Goal: Information Seeking & Learning: Find specific fact

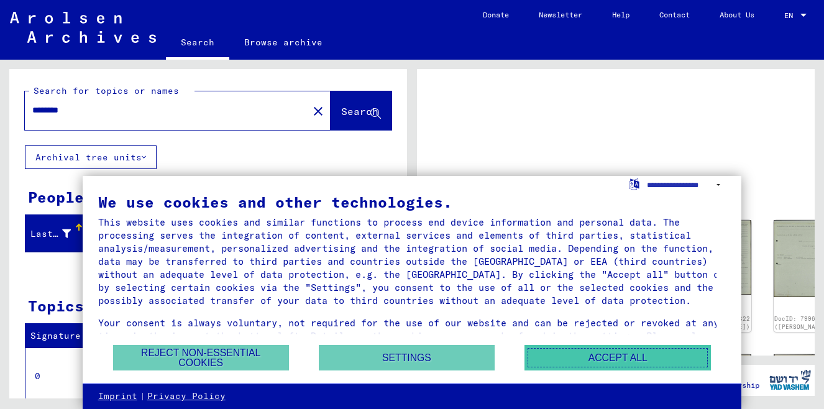
click at [596, 360] on button "Accept all" at bounding box center [618, 357] width 186 height 25
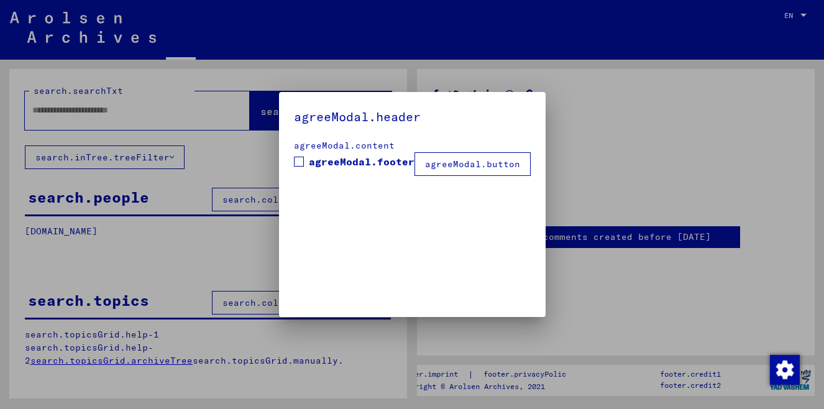
type input "********"
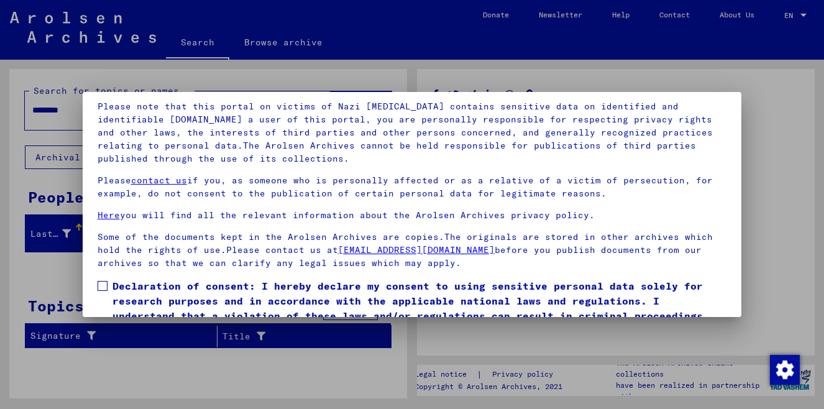
scroll to position [103, 0]
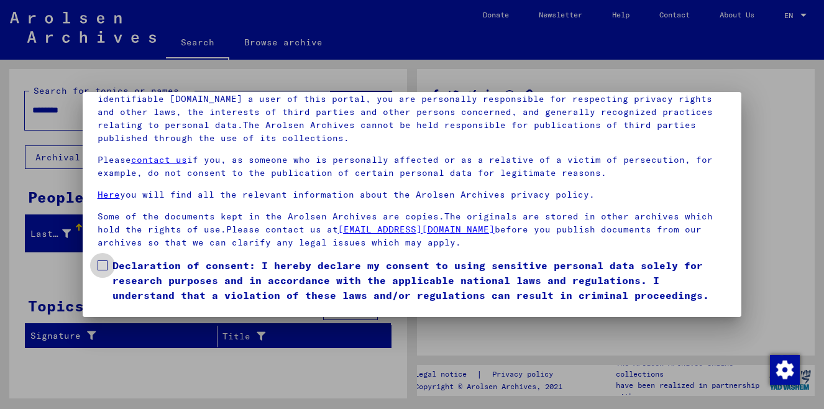
click at [400, 276] on span "Declaration of consent: I hereby declare my consent to using sensitive personal…" at bounding box center [419, 280] width 615 height 45
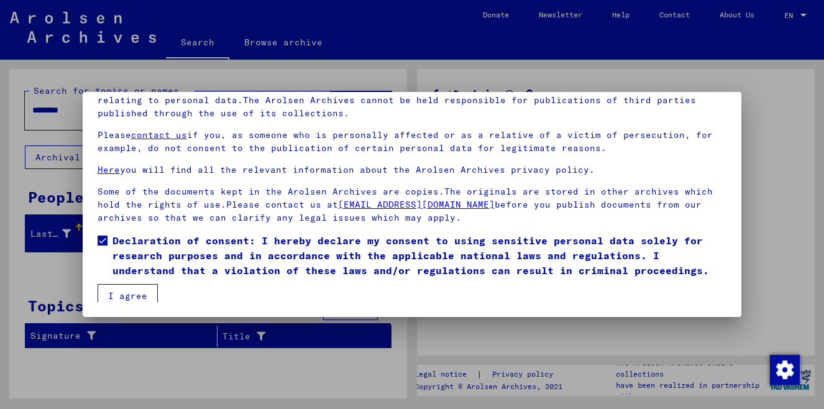
scroll to position [30, 0]
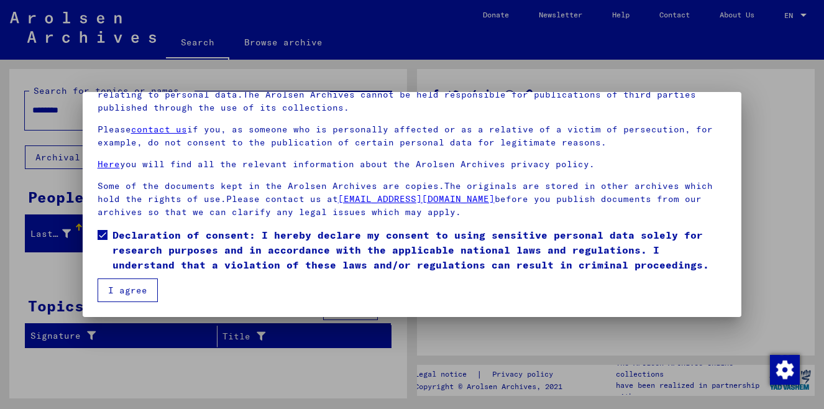
click at [150, 290] on button "I agree" at bounding box center [128, 290] width 60 height 24
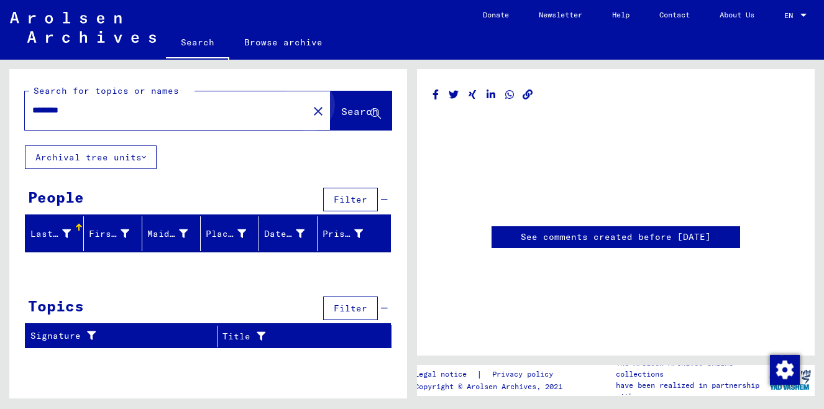
click at [359, 120] on button "Search" at bounding box center [361, 110] width 61 height 39
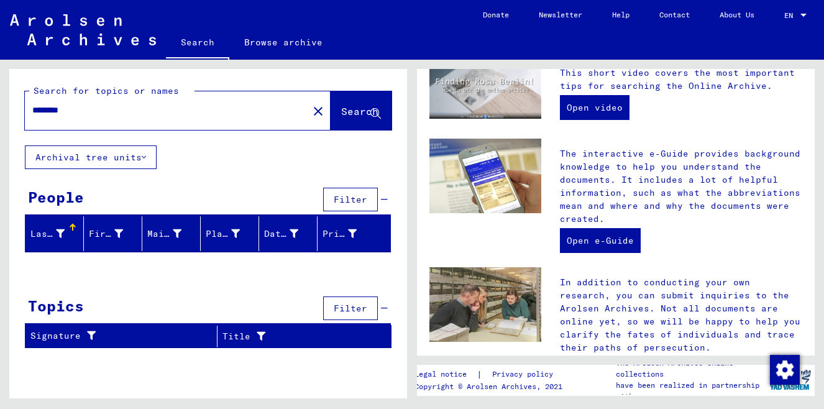
scroll to position [381, 0]
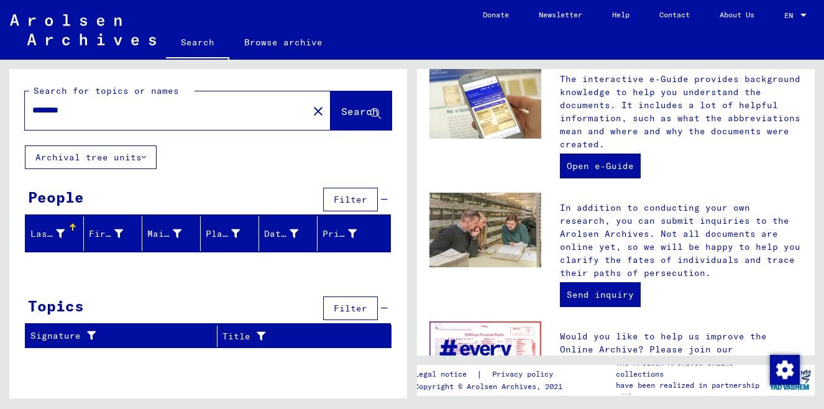
click at [68, 241] on div "Last Name" at bounding box center [56, 234] width 53 height 20
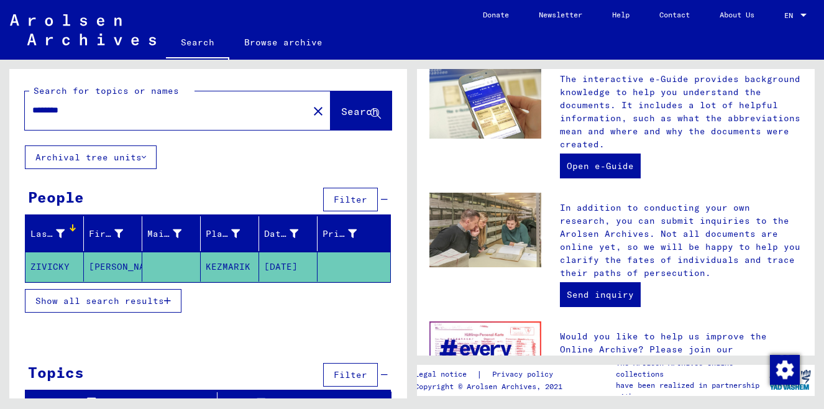
click at [163, 302] on span "Show all search results" at bounding box center [99, 300] width 129 height 11
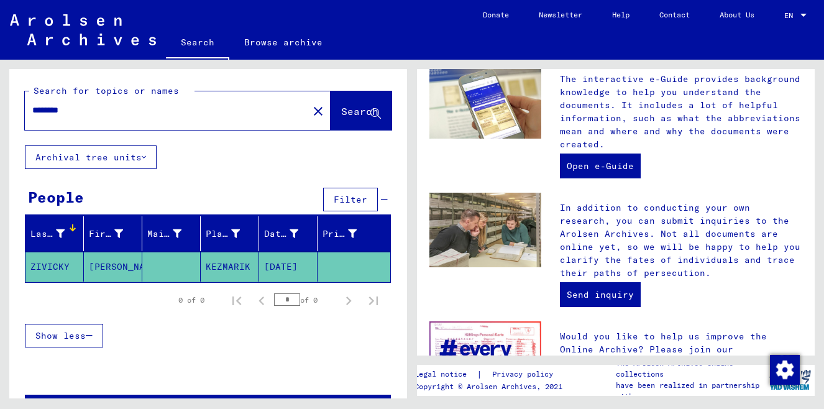
click at [355, 351] on div "Show less" at bounding box center [208, 336] width 366 height 36
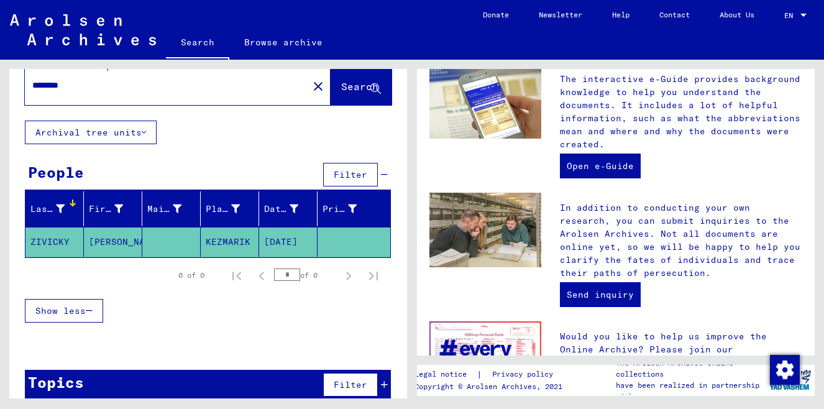
scroll to position [42, 0]
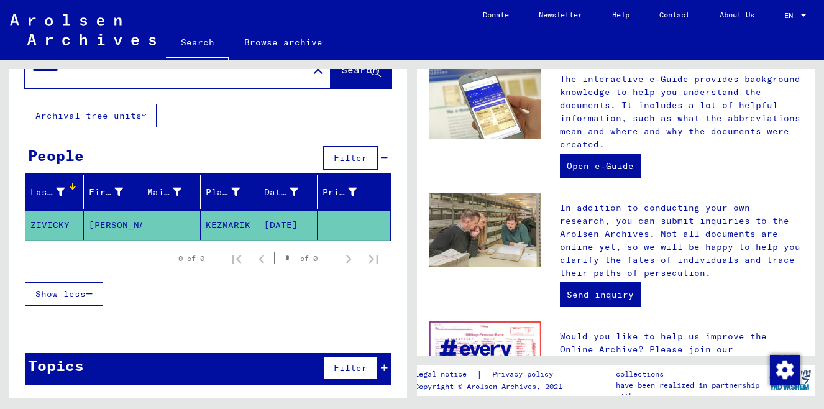
click at [355, 369] on span "Filter" at bounding box center [351, 367] width 34 height 11
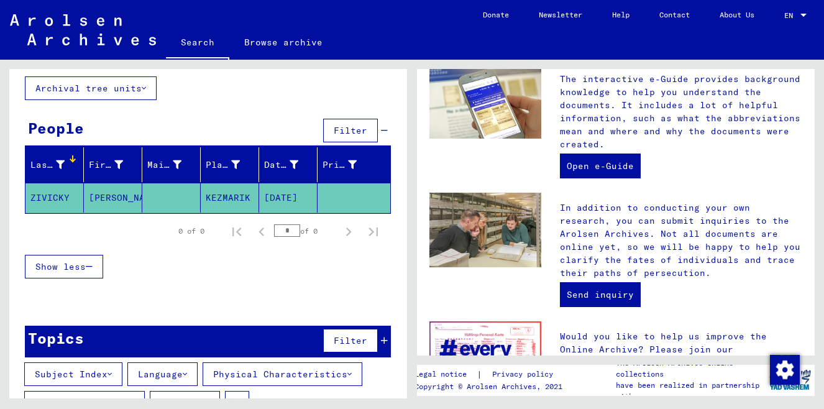
scroll to position [104, 0]
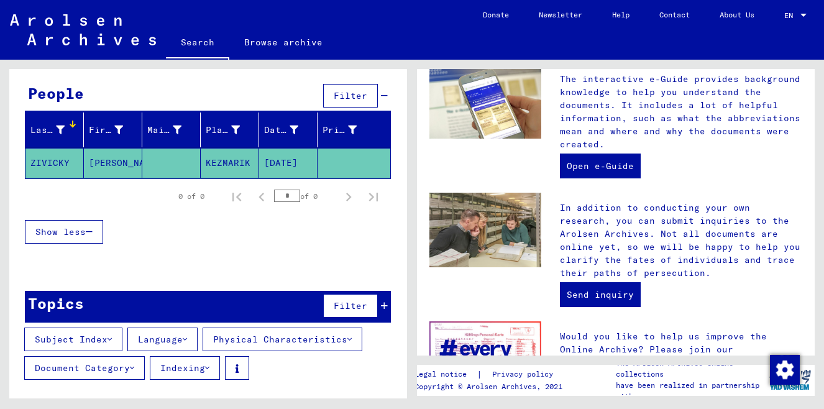
click at [350, 342] on button "Physical Characteristics" at bounding box center [283, 340] width 160 height 24
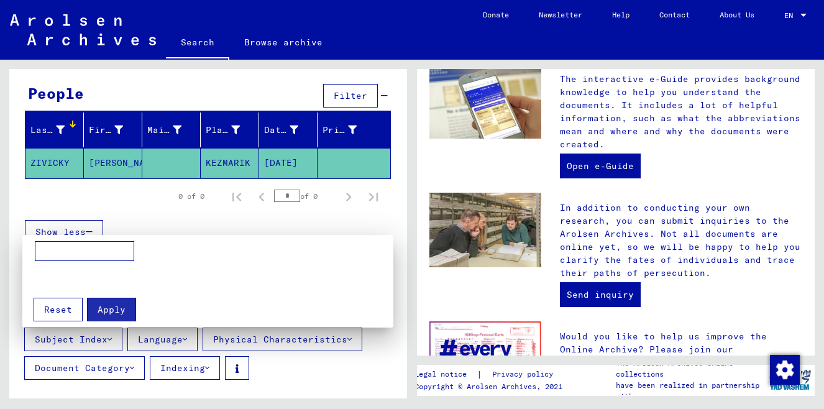
click at [342, 342] on div at bounding box center [412, 204] width 824 height 409
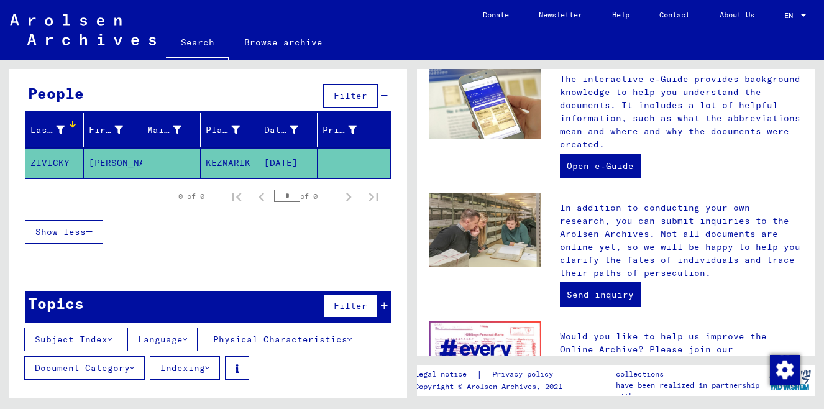
click at [102, 163] on mat-cell "[PERSON_NAME]" at bounding box center [113, 163] width 58 height 30
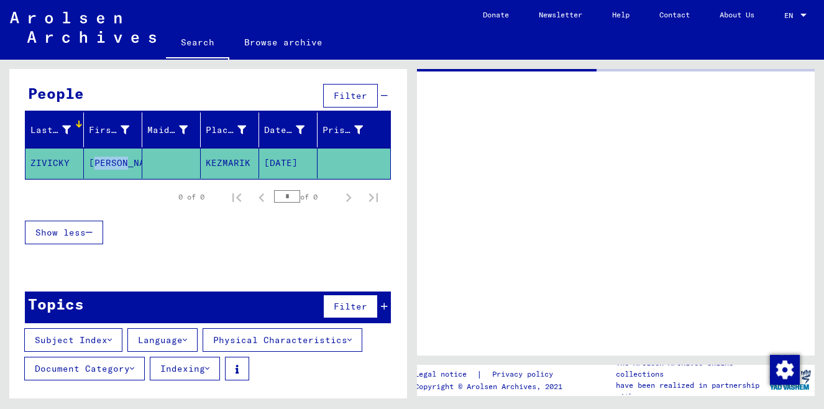
click at [102, 163] on mat-cell "[PERSON_NAME]" at bounding box center [113, 163] width 58 height 30
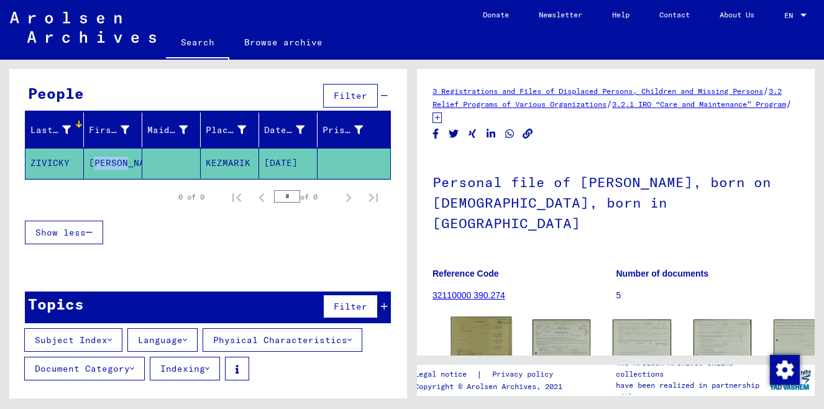
click at [472, 317] on img at bounding box center [481, 338] width 61 height 42
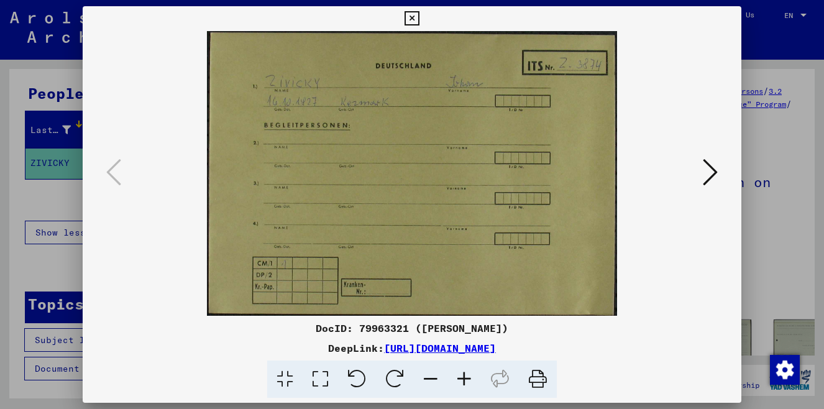
click at [715, 170] on icon at bounding box center [710, 172] width 15 height 30
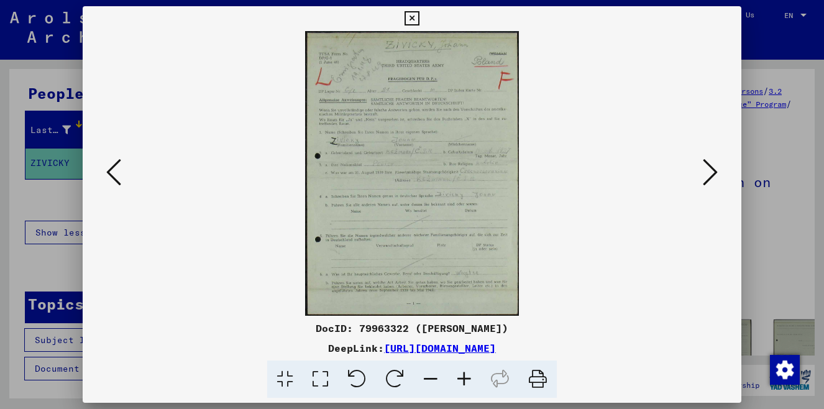
click at [710, 172] on icon at bounding box center [710, 172] width 15 height 30
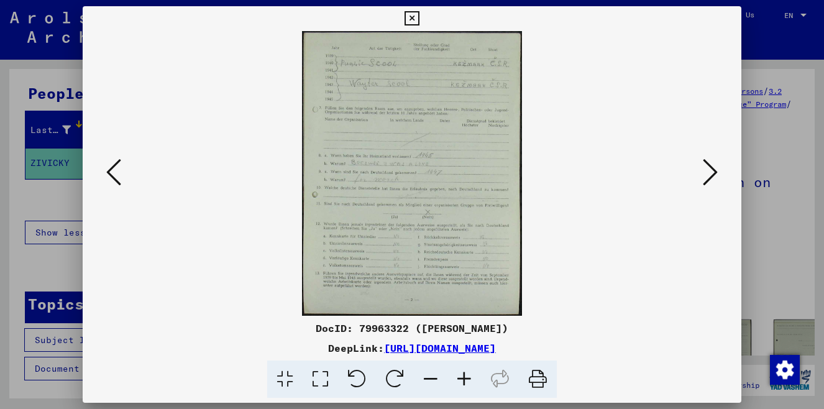
click at [710, 170] on icon at bounding box center [710, 172] width 15 height 30
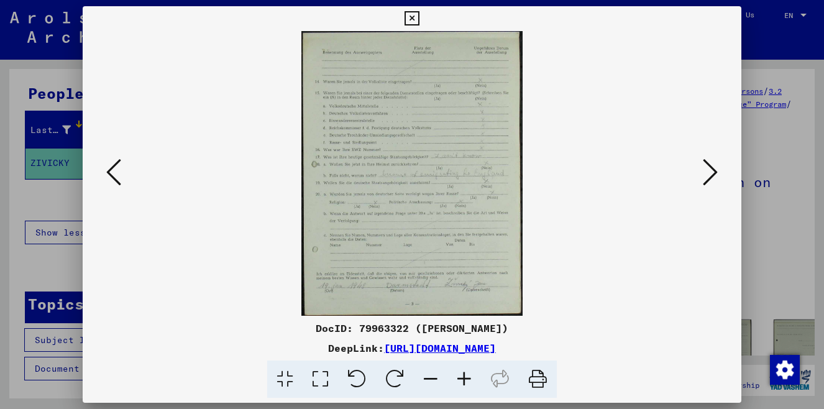
click at [710, 170] on icon at bounding box center [710, 172] width 15 height 30
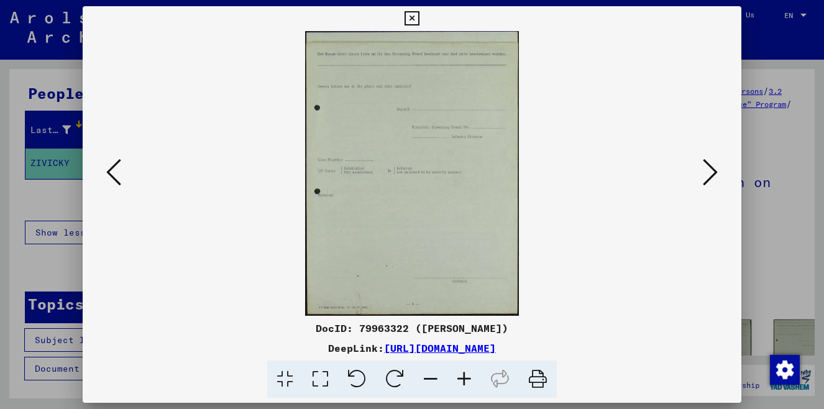
click at [710, 170] on icon at bounding box center [710, 172] width 15 height 30
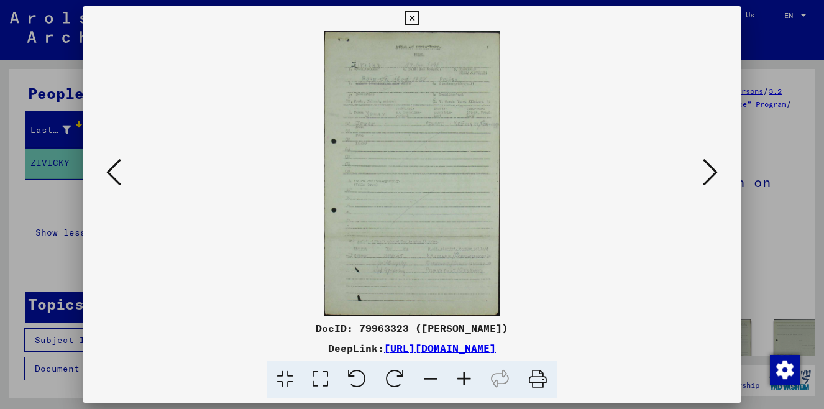
click at [710, 170] on icon at bounding box center [710, 172] width 15 height 30
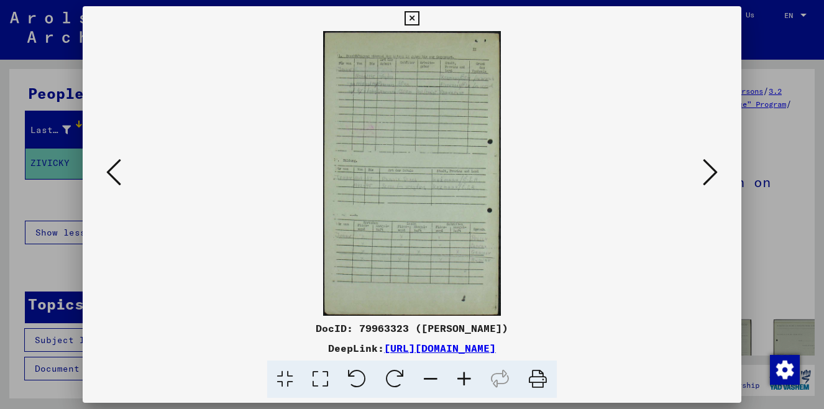
click at [710, 168] on icon at bounding box center [710, 172] width 15 height 30
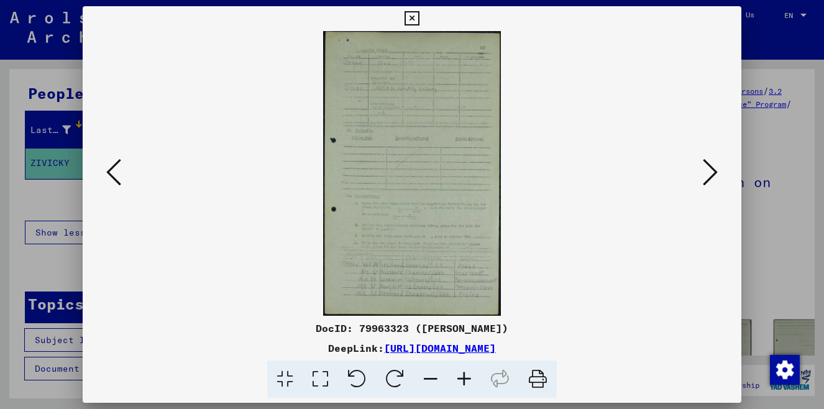
click at [710, 168] on icon at bounding box center [710, 172] width 15 height 30
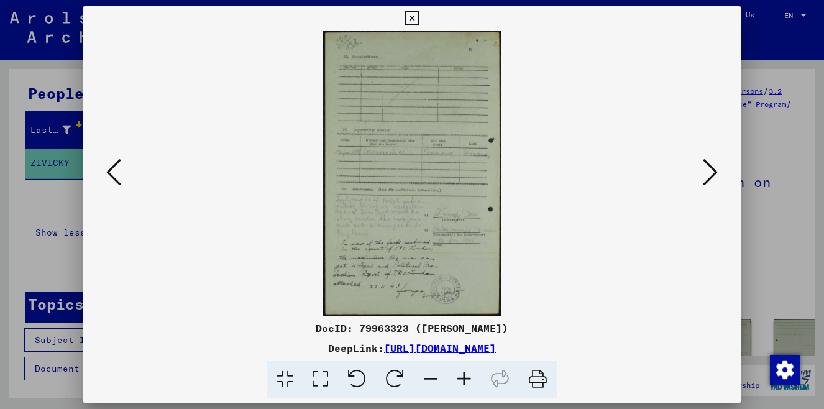
click at [710, 168] on icon at bounding box center [710, 172] width 15 height 30
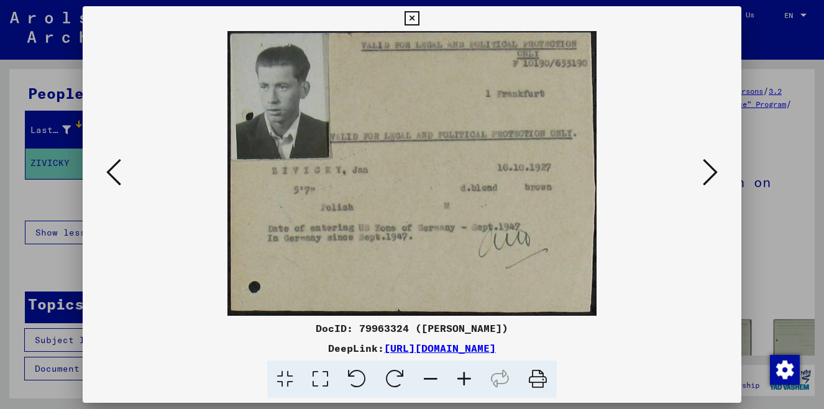
click at [710, 169] on icon at bounding box center [710, 172] width 15 height 30
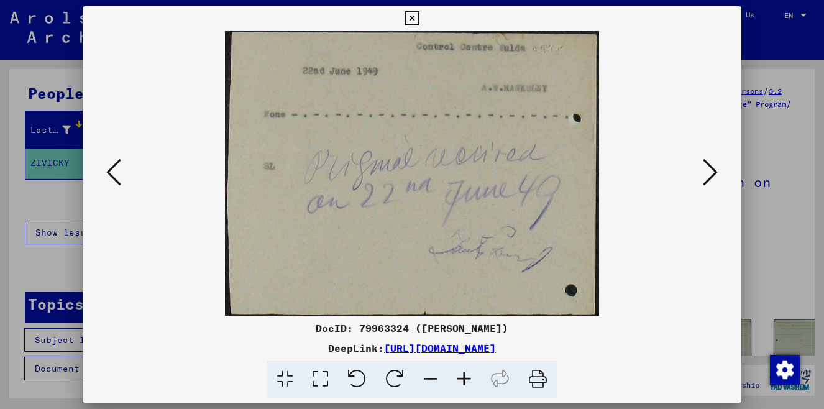
click at [710, 157] on button at bounding box center [710, 172] width 22 height 35
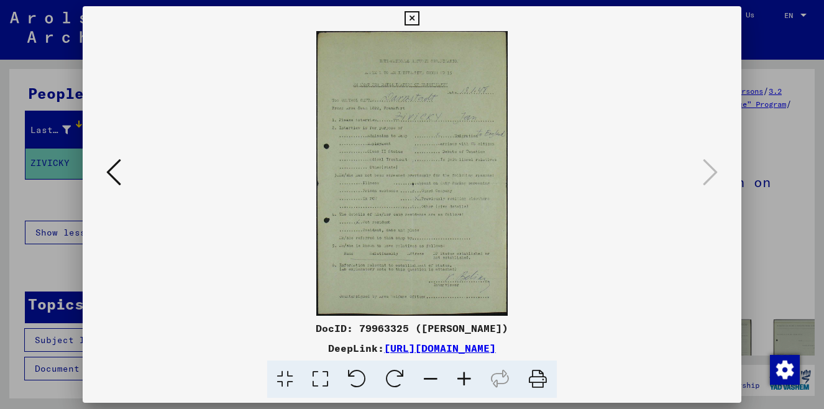
click at [710, 159] on icon at bounding box center [710, 172] width 15 height 30
click at [705, 174] on icon at bounding box center [710, 172] width 15 height 30
click at [464, 379] on icon at bounding box center [465, 379] width 34 height 38
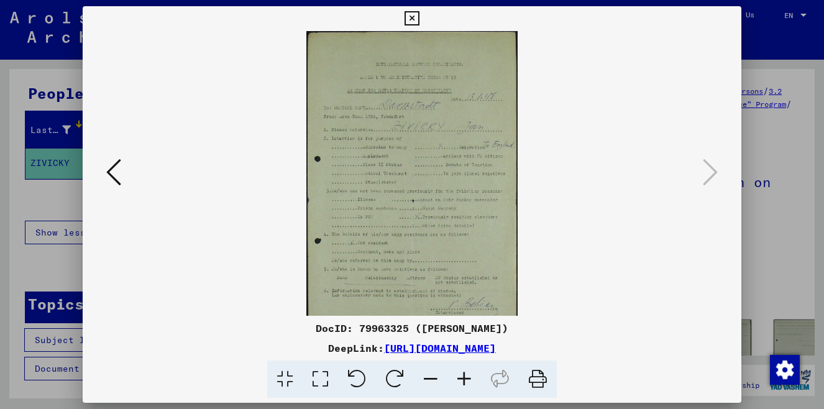
click at [464, 379] on icon at bounding box center [465, 379] width 34 height 38
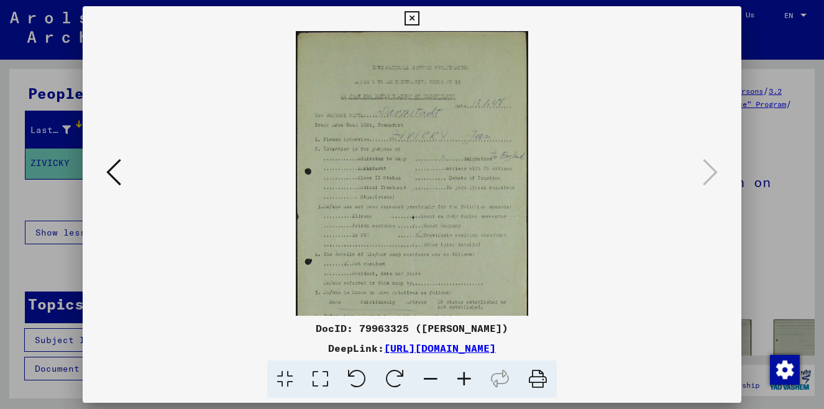
click at [464, 379] on icon at bounding box center [465, 379] width 34 height 38
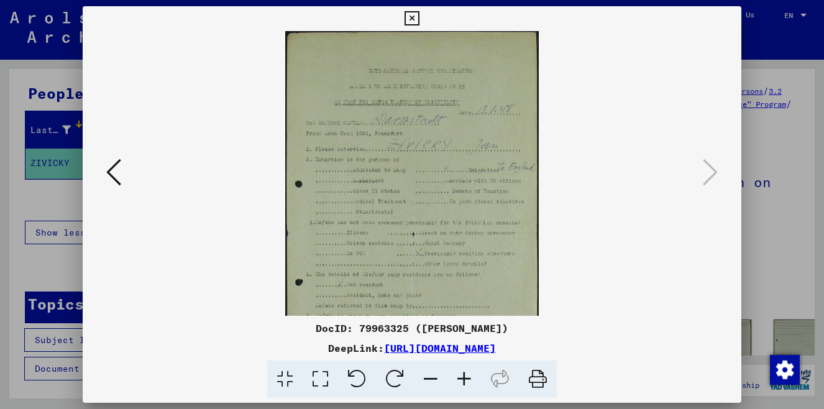
click at [464, 379] on icon at bounding box center [465, 379] width 34 height 38
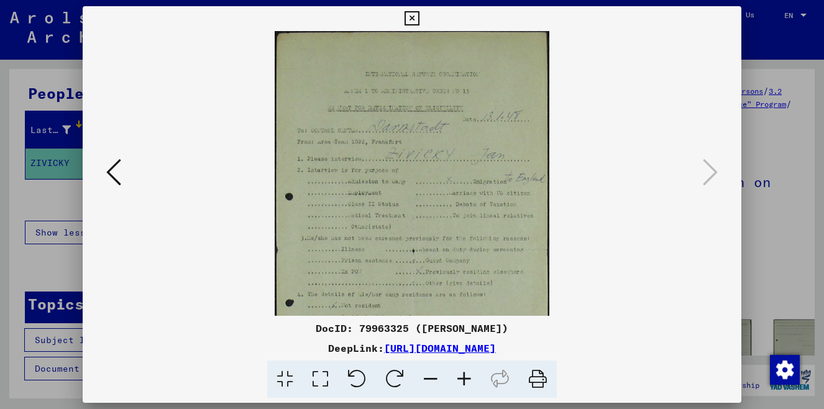
click at [464, 379] on icon at bounding box center [465, 379] width 34 height 38
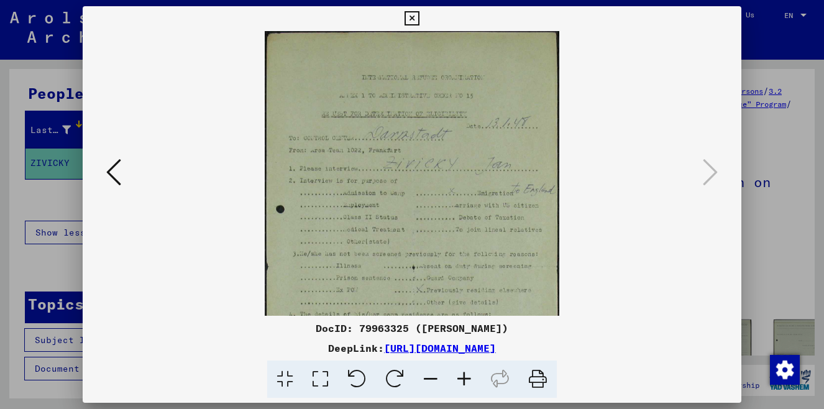
click at [464, 379] on icon at bounding box center [465, 379] width 34 height 38
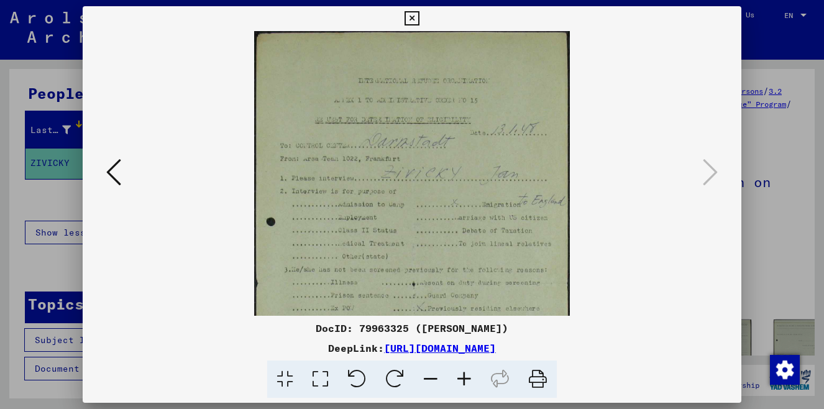
click at [419, 15] on icon at bounding box center [412, 18] width 14 height 15
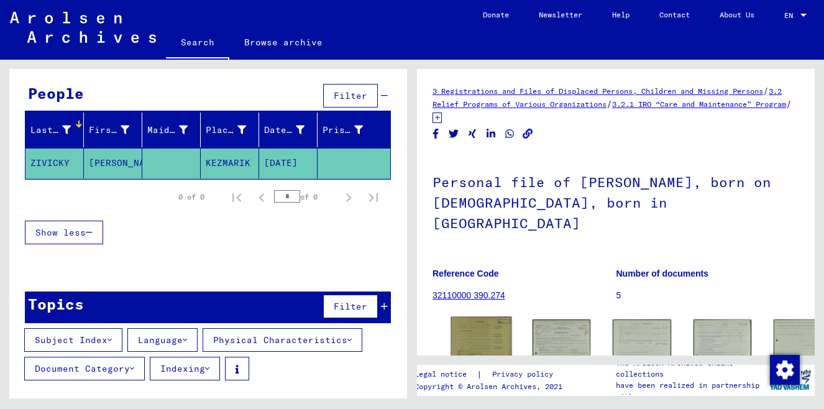
click at [477, 317] on img at bounding box center [481, 338] width 61 height 42
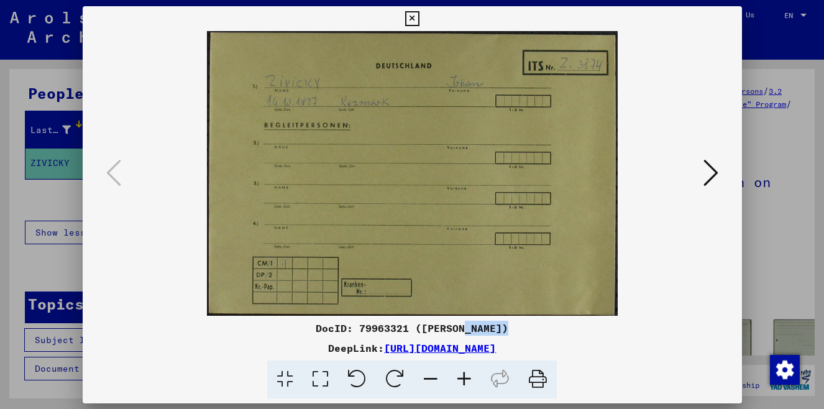
click at [477, 309] on div "DocID: 79963321 ([PERSON_NAME]) DeepLink: [URL][DOMAIN_NAME]" at bounding box center [412, 202] width 659 height 392
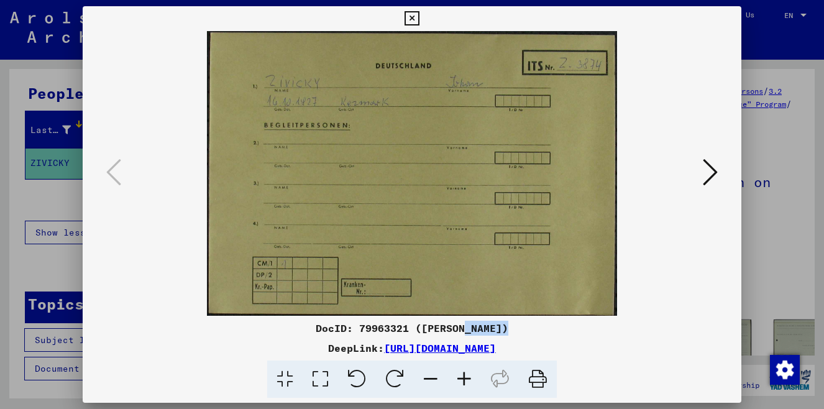
click at [714, 175] on icon at bounding box center [710, 172] width 15 height 30
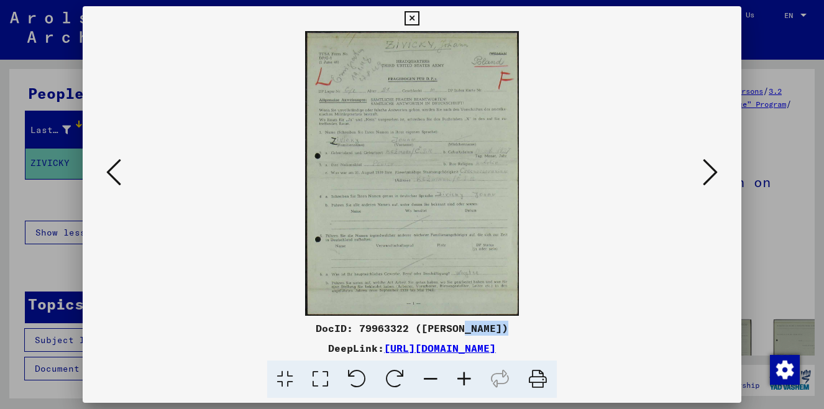
click at [705, 173] on icon at bounding box center [710, 172] width 15 height 30
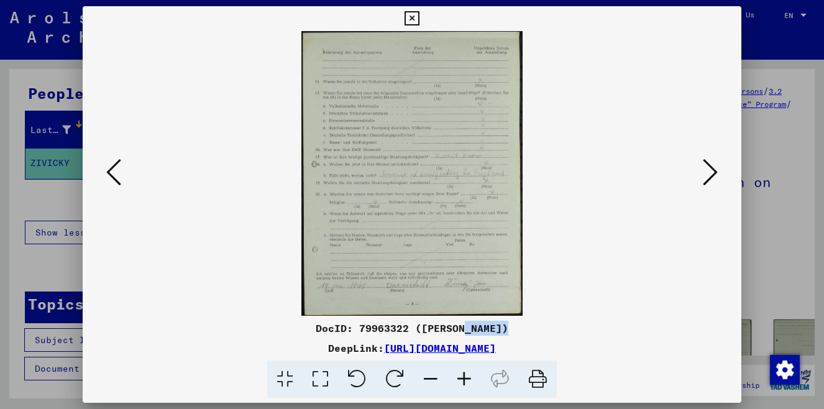
click at [705, 173] on icon at bounding box center [710, 172] width 15 height 30
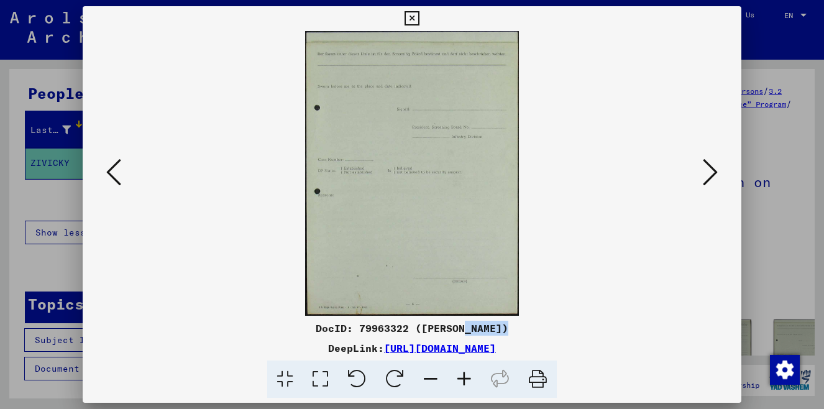
click at [705, 172] on icon at bounding box center [710, 172] width 15 height 30
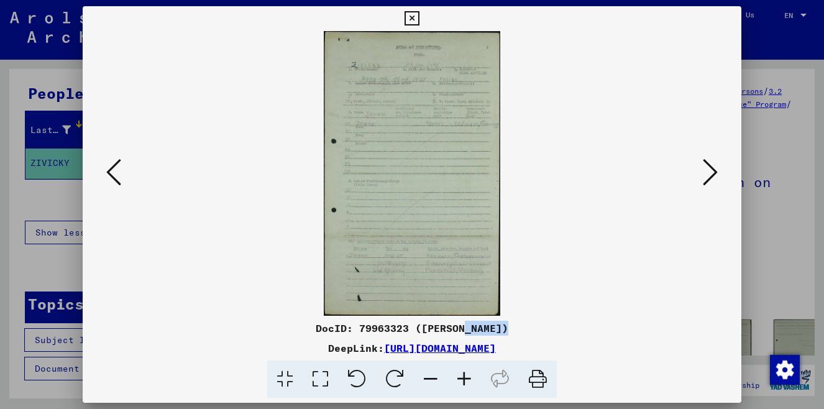
click at [705, 172] on icon at bounding box center [710, 172] width 15 height 30
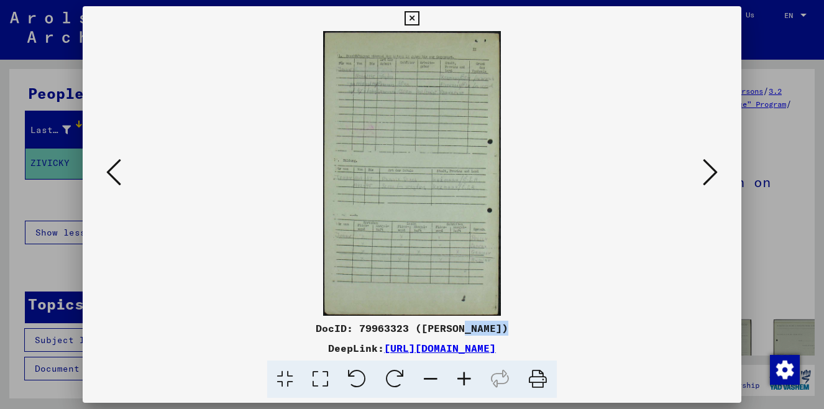
click at [705, 173] on icon at bounding box center [710, 172] width 15 height 30
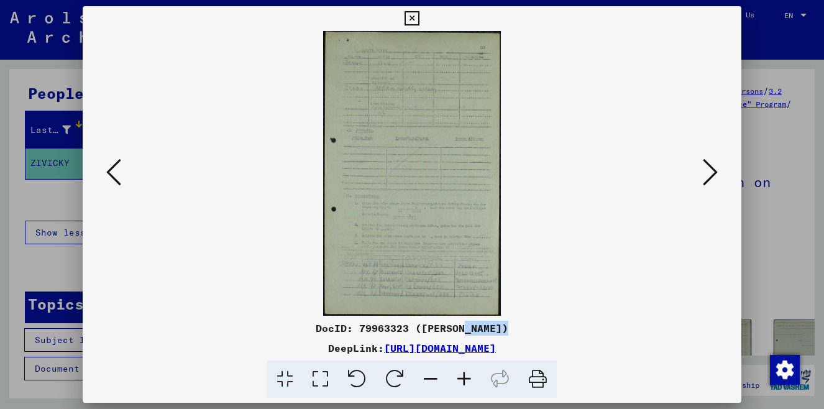
click at [705, 174] on icon at bounding box center [710, 172] width 15 height 30
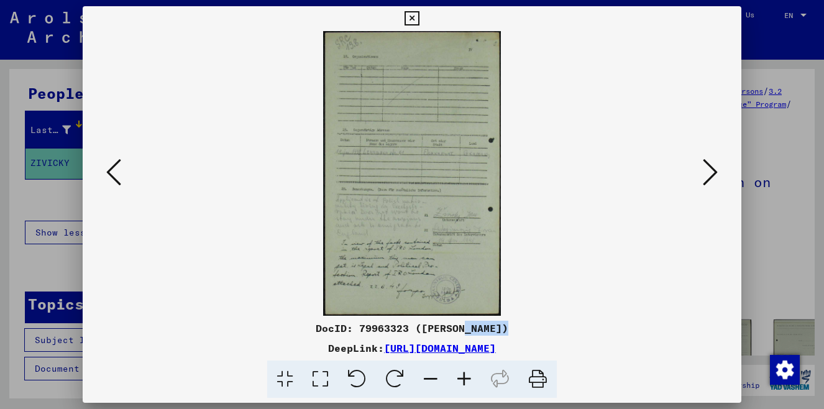
click at [705, 174] on icon at bounding box center [710, 172] width 15 height 30
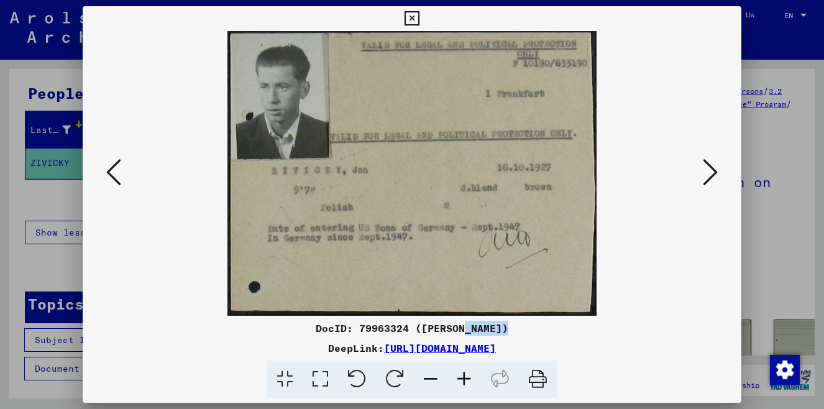
click at [712, 179] on icon at bounding box center [710, 172] width 15 height 30
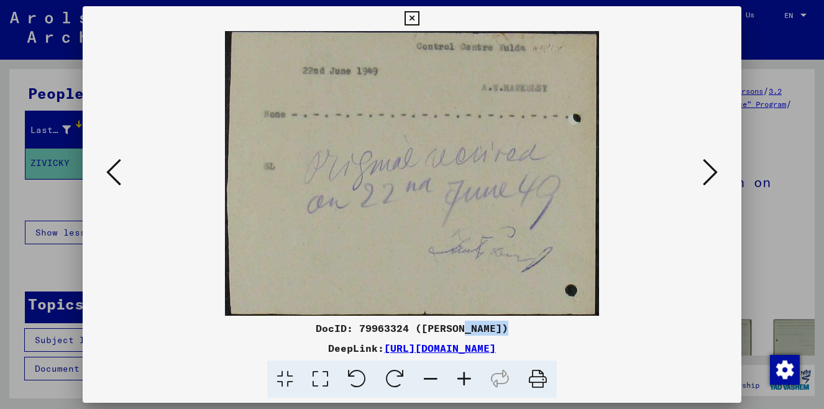
click at [111, 166] on icon at bounding box center [113, 172] width 15 height 30
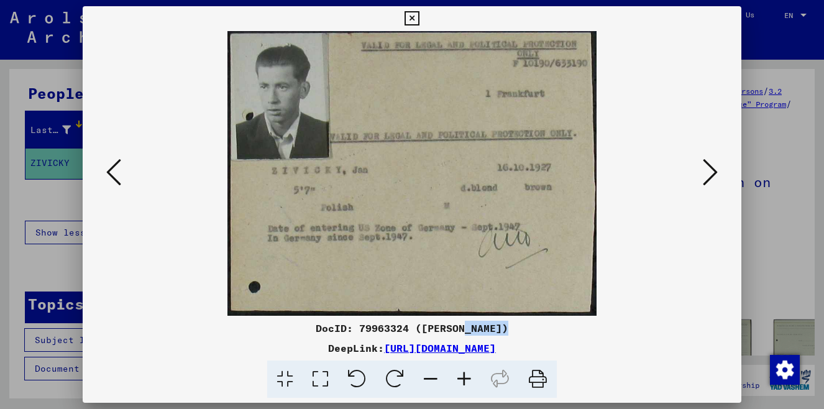
click at [390, 352] on link "[URL][DOMAIN_NAME]" at bounding box center [440, 348] width 112 height 12
